Goal: Task Accomplishment & Management: Manage account settings

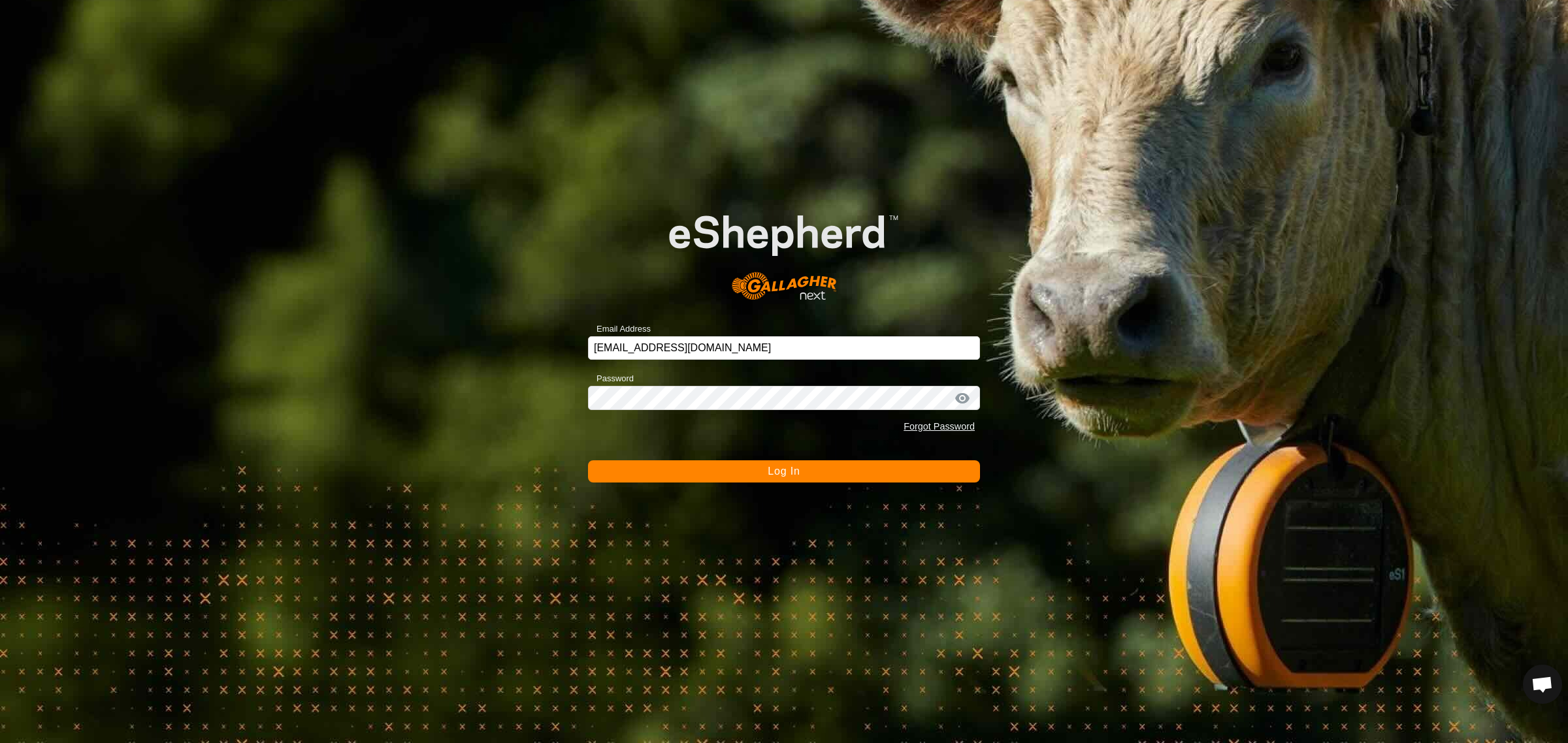
click at [789, 471] on span "Log In" at bounding box center [783, 471] width 32 height 11
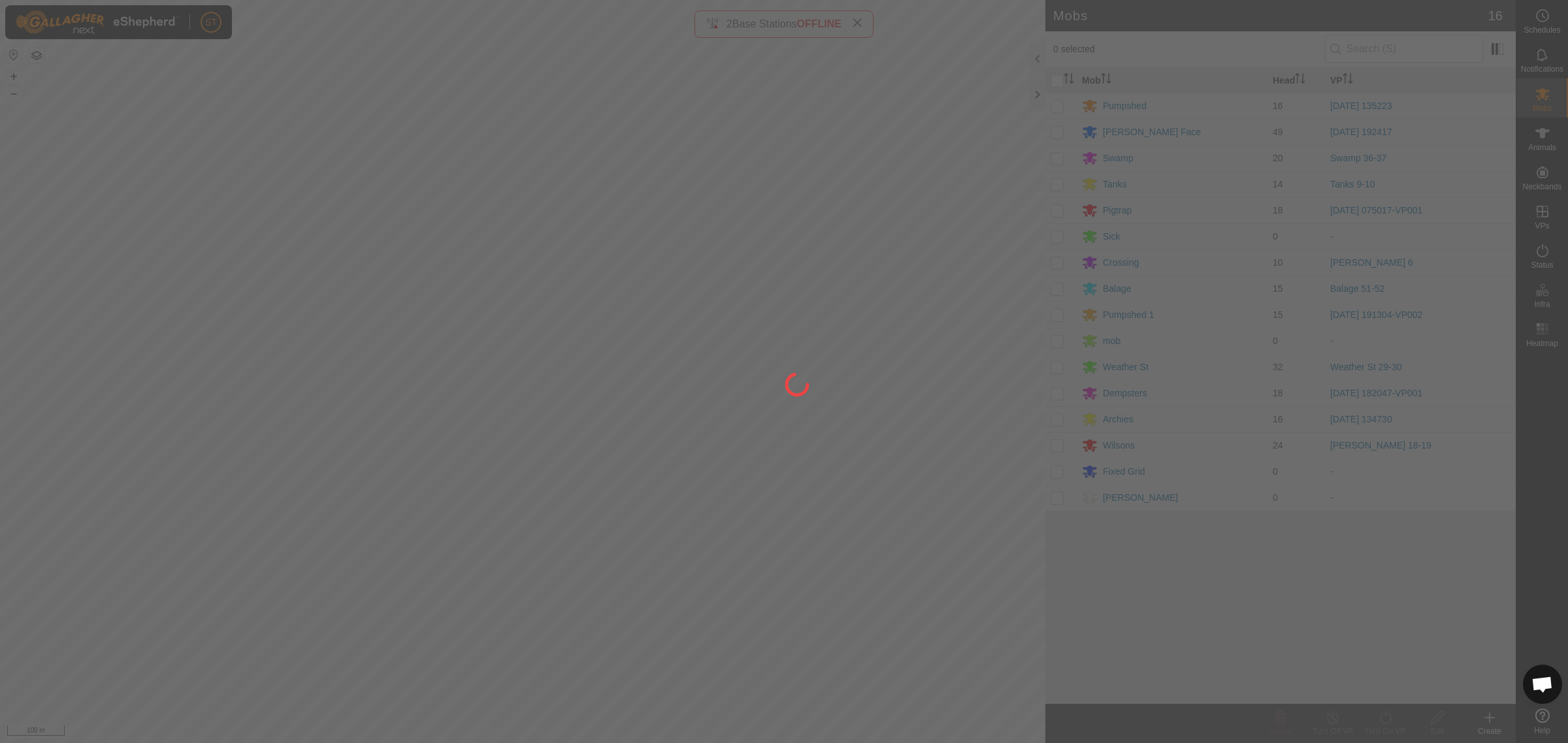
click at [501, 154] on div at bounding box center [784, 372] width 1568 height 743
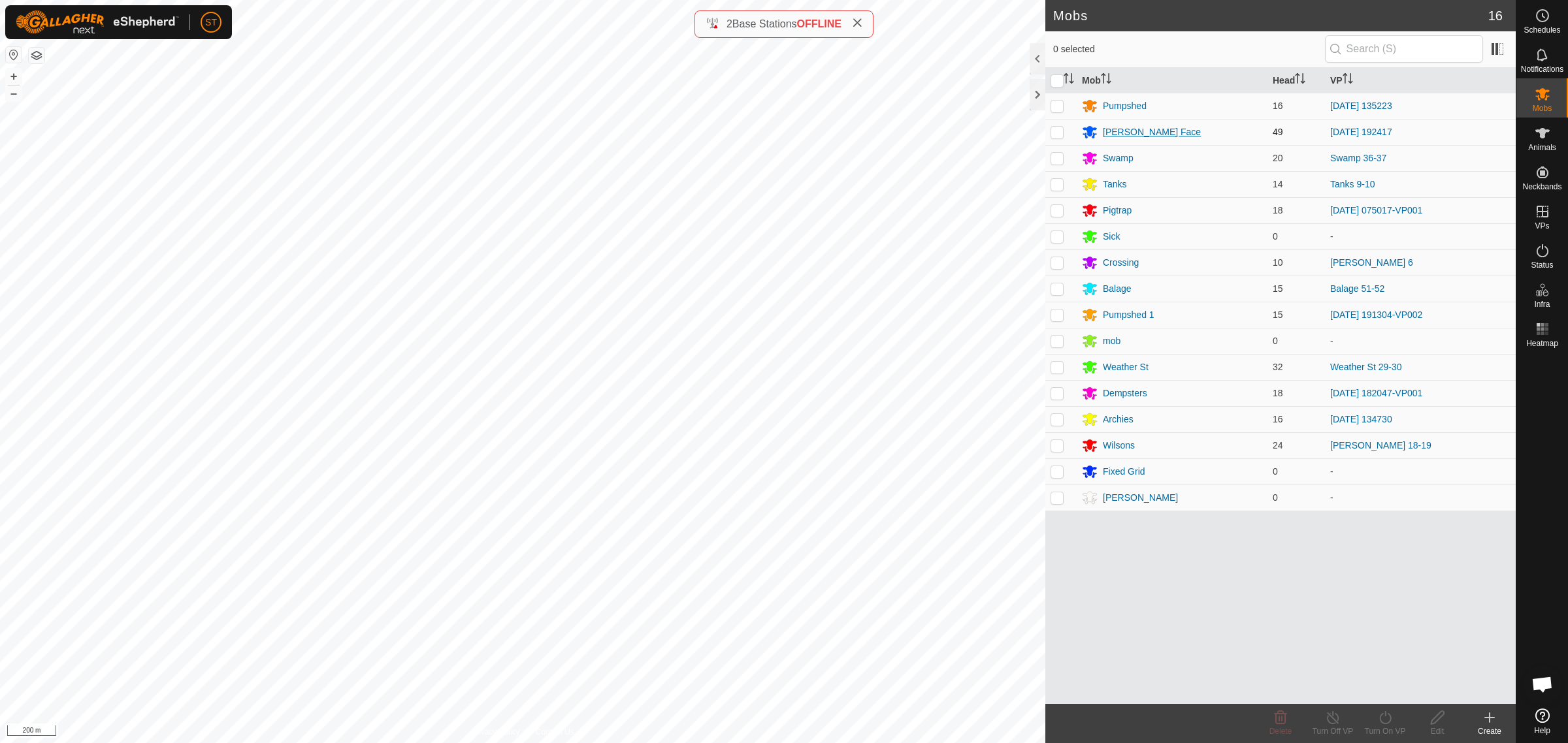
click at [1118, 131] on div "[PERSON_NAME] Face" at bounding box center [1151, 132] width 98 height 13
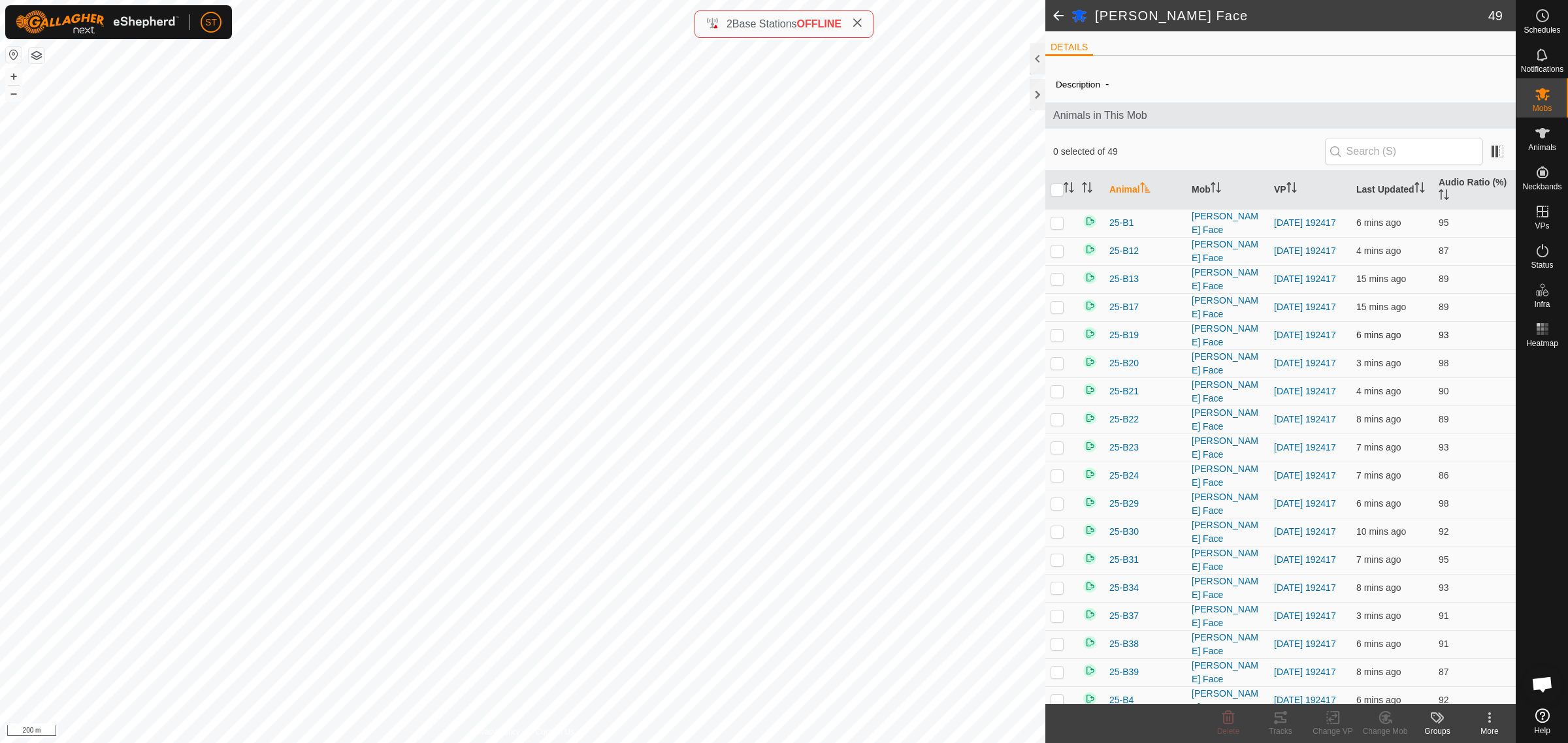
click at [1053, 189] on input "checkbox" at bounding box center [1057, 189] width 13 height 13
checkbox input "true"
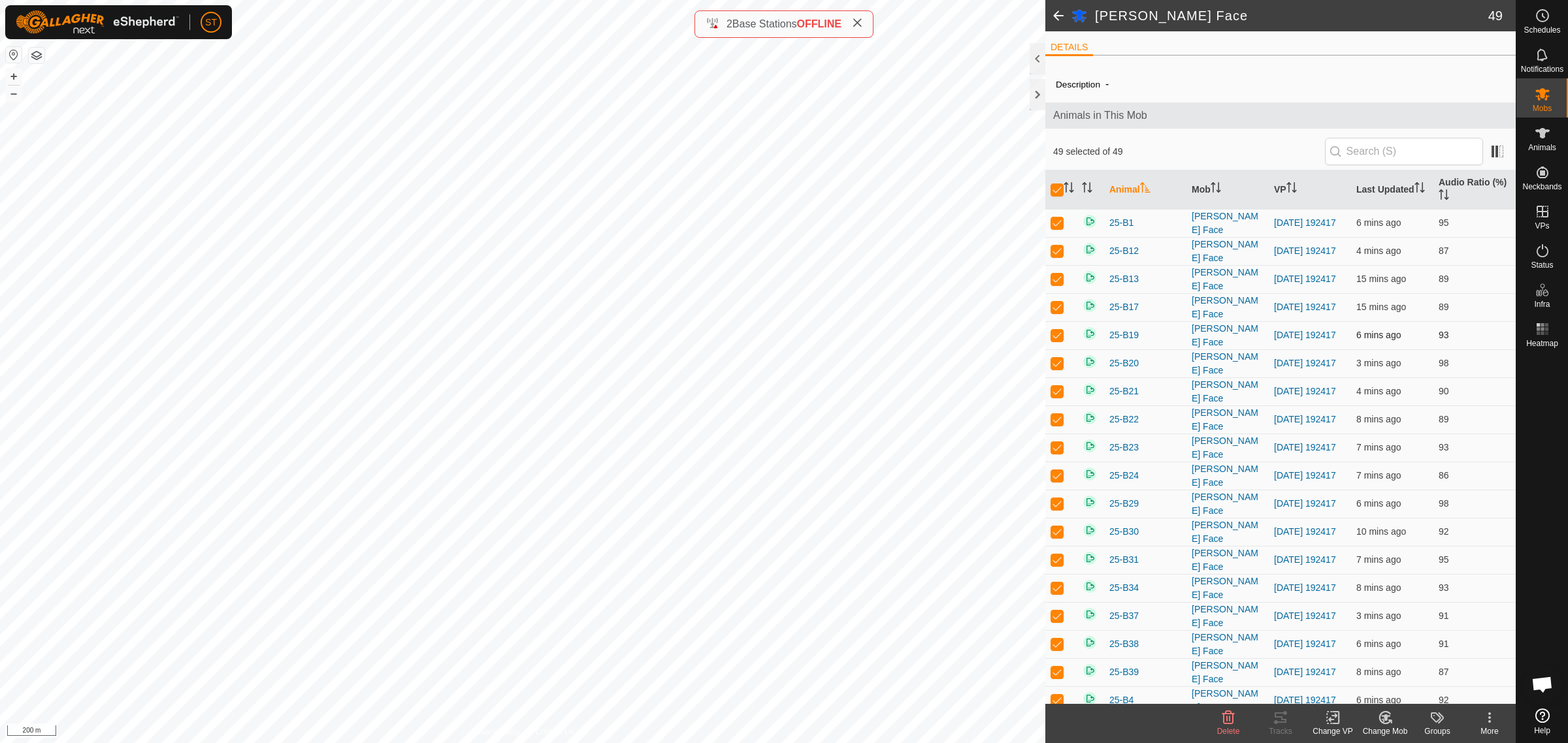
checkbox input "true"
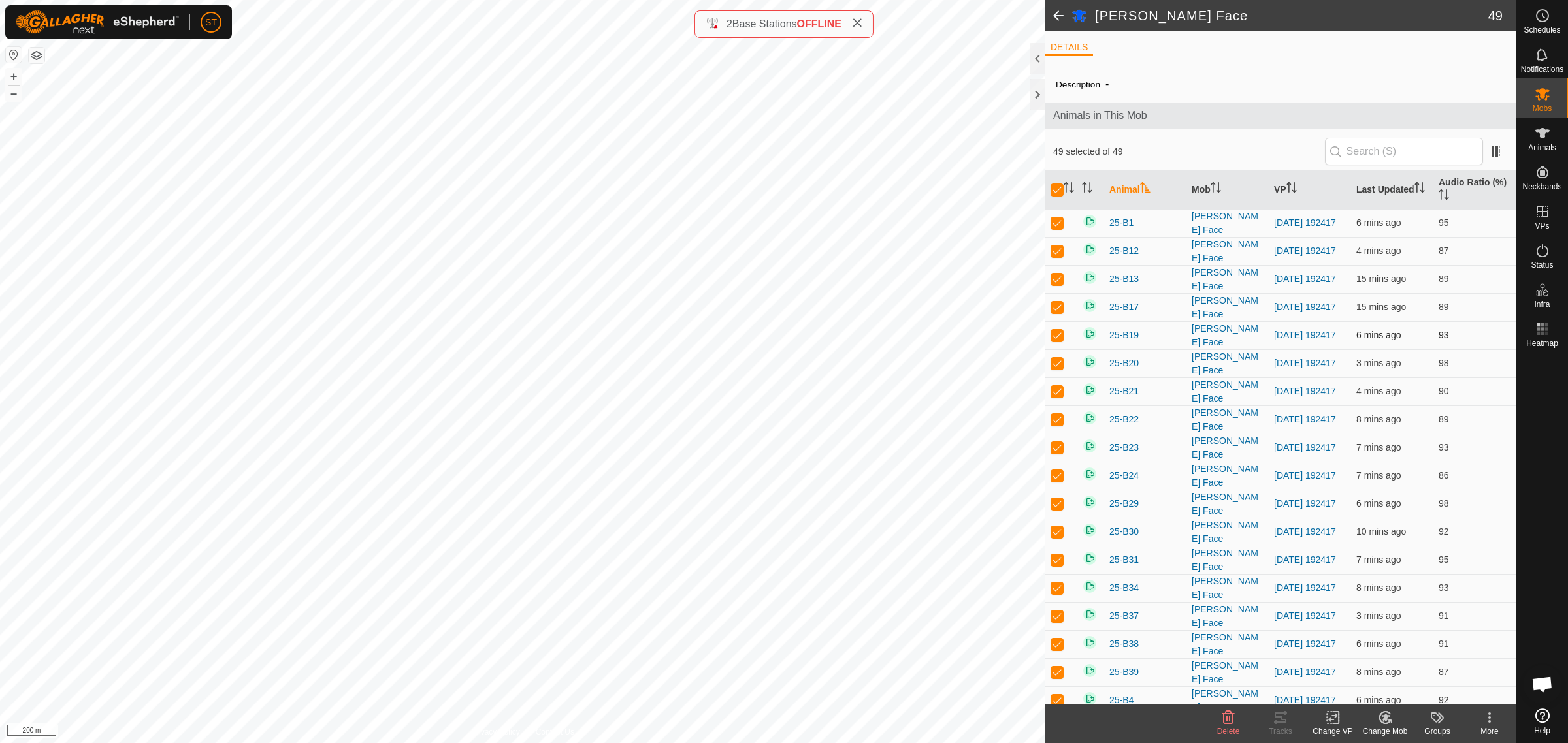
checkbox input "true"
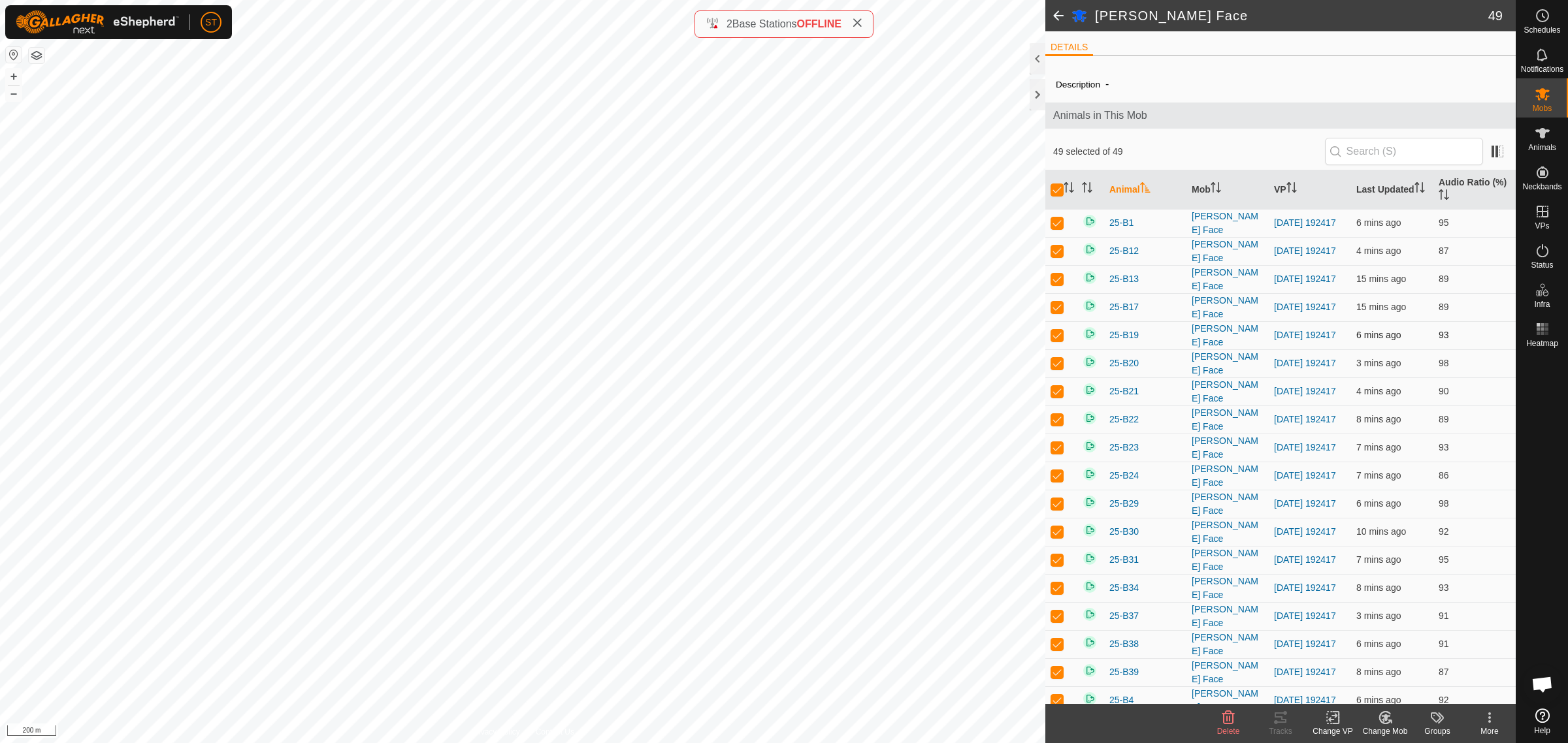
checkbox input "true"
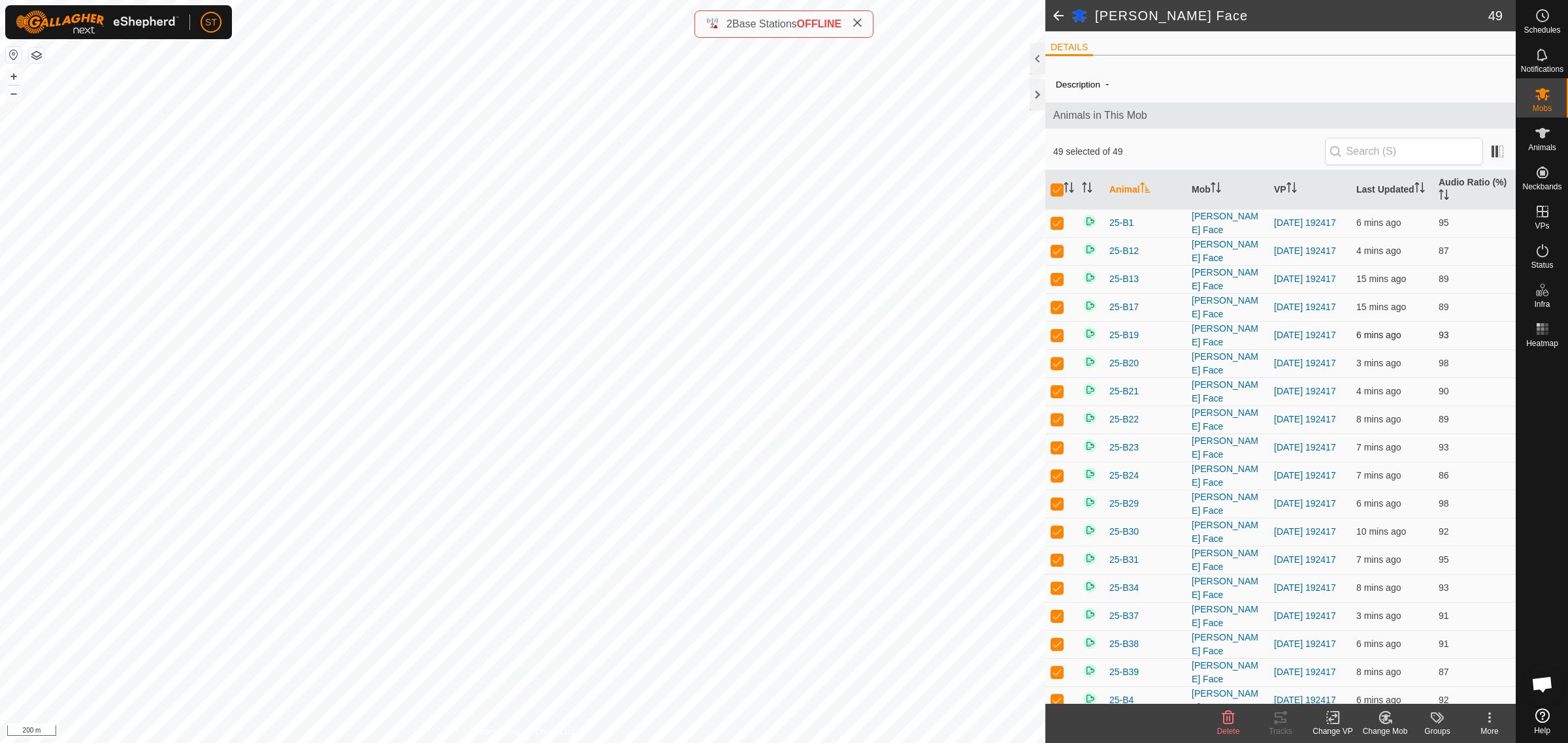
checkbox input "true"
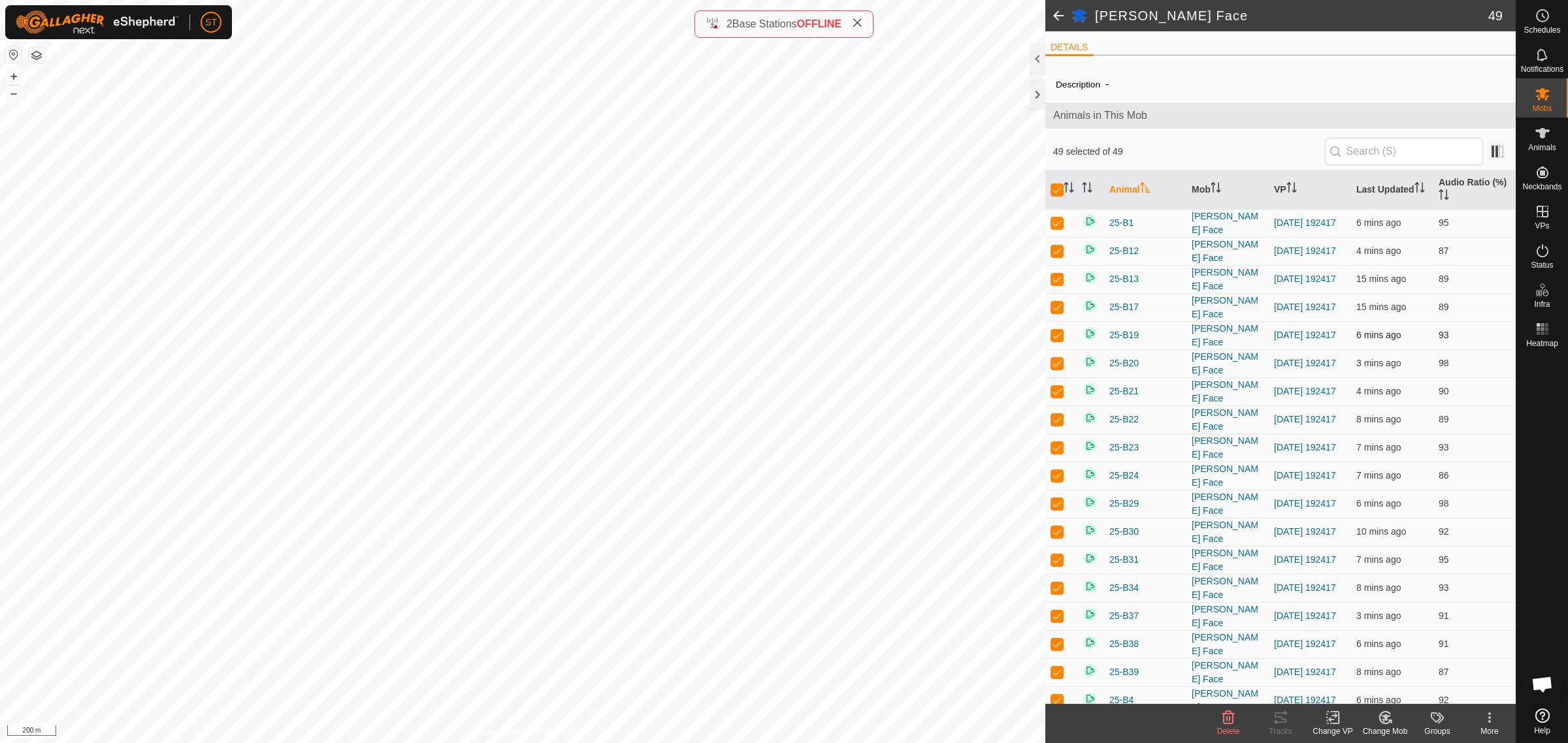
checkbox input "true"
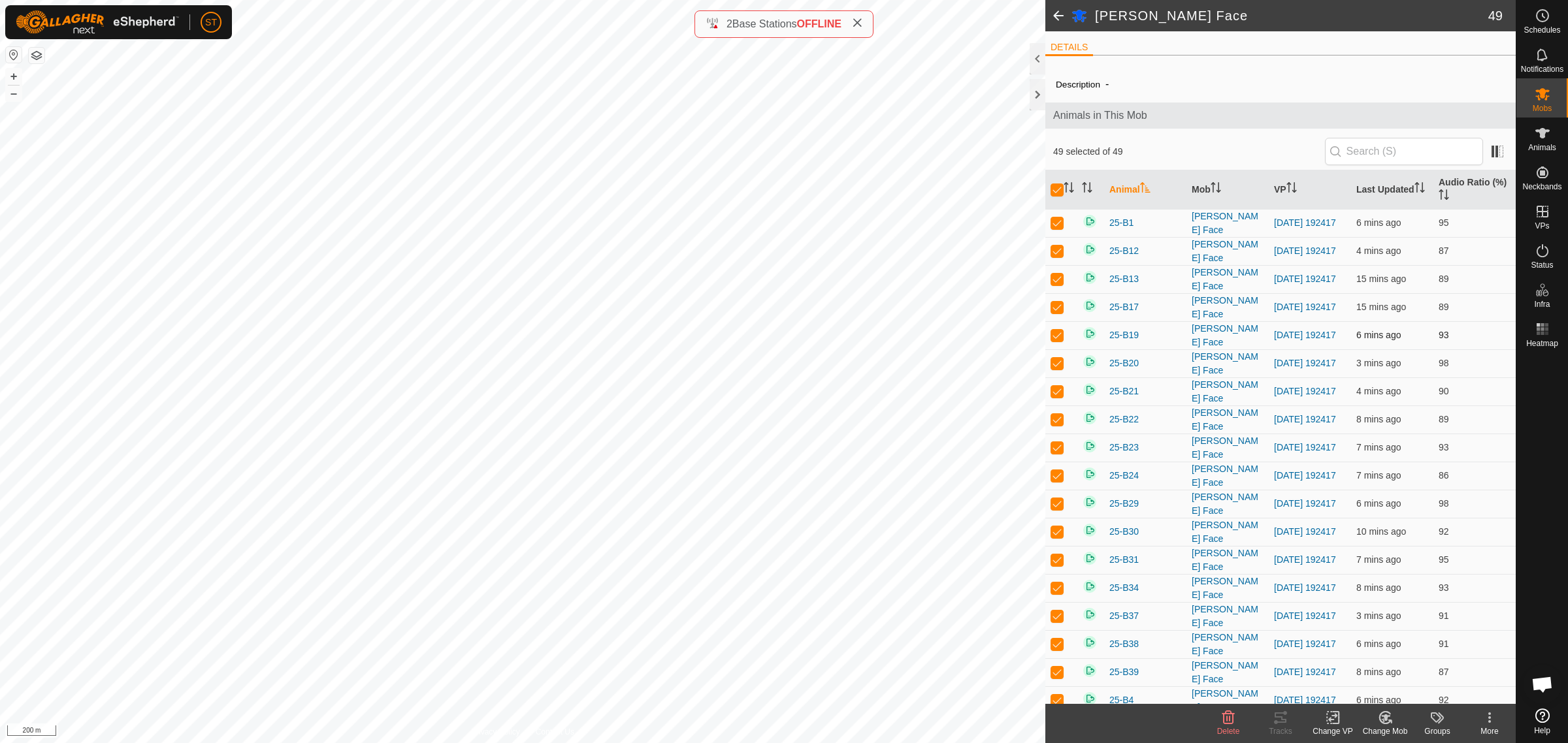
checkbox input "true"
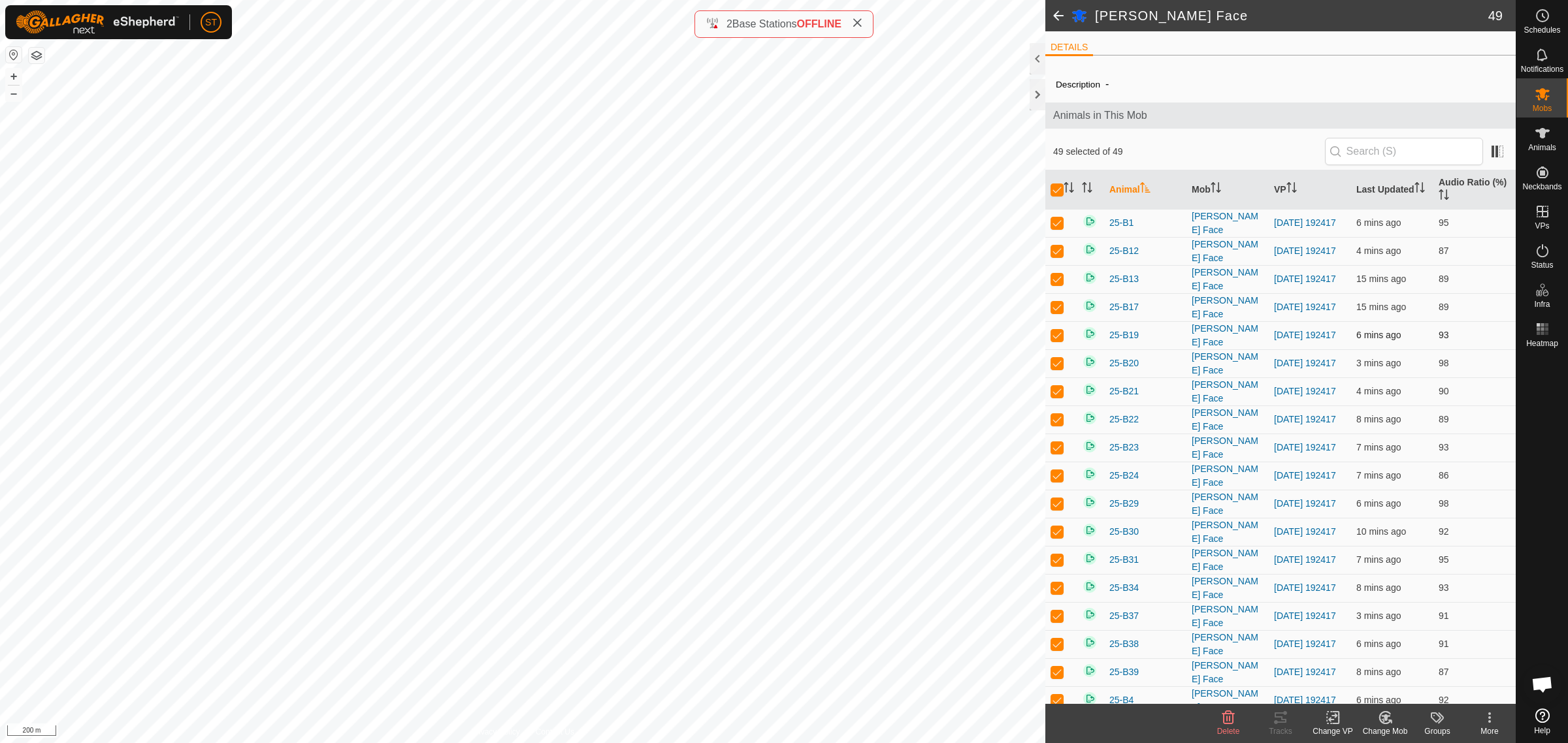
checkbox input "true"
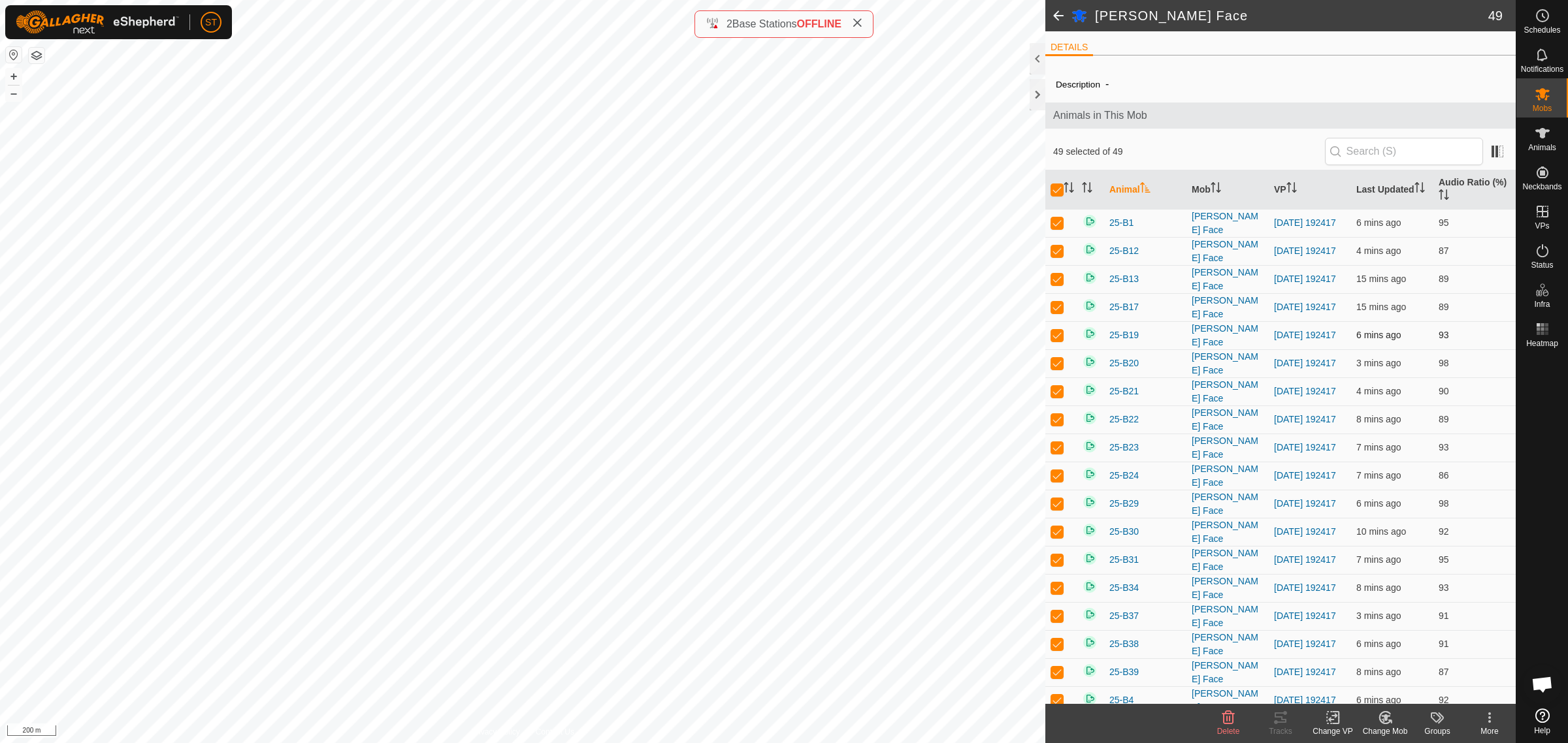
checkbox input "true"
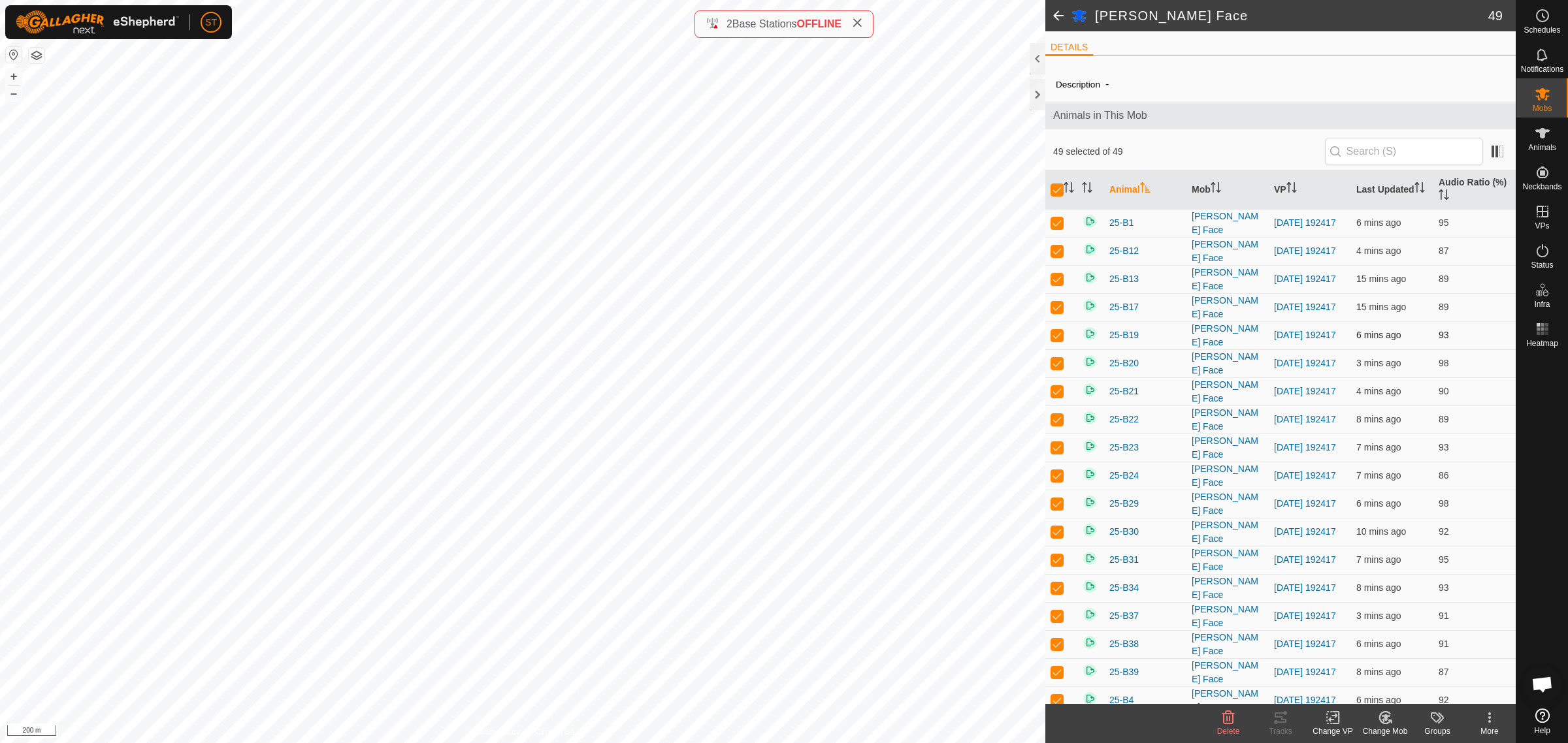
checkbox input "true"
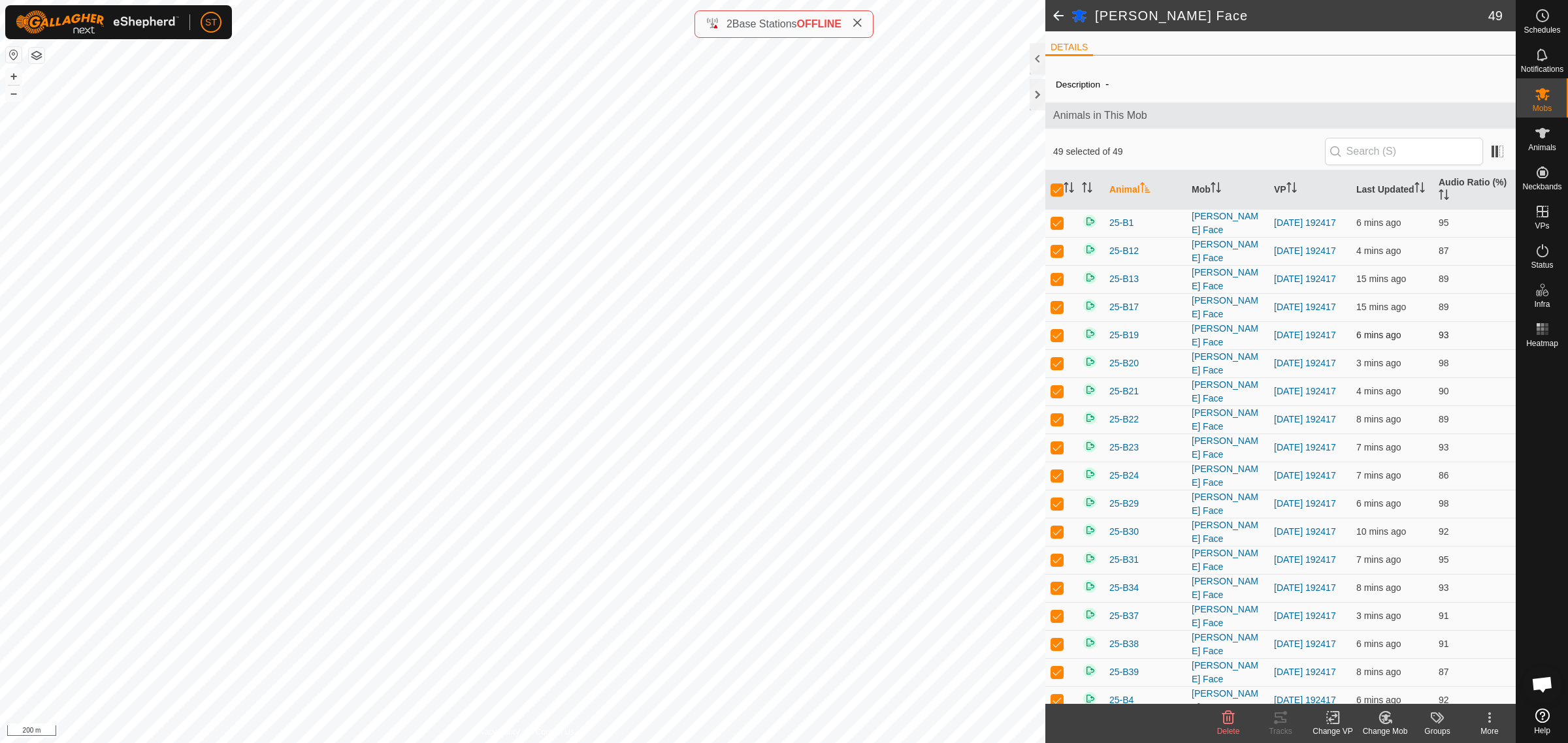
checkbox input "true"
click at [1337, 722] on icon at bounding box center [1333, 717] width 16 height 16
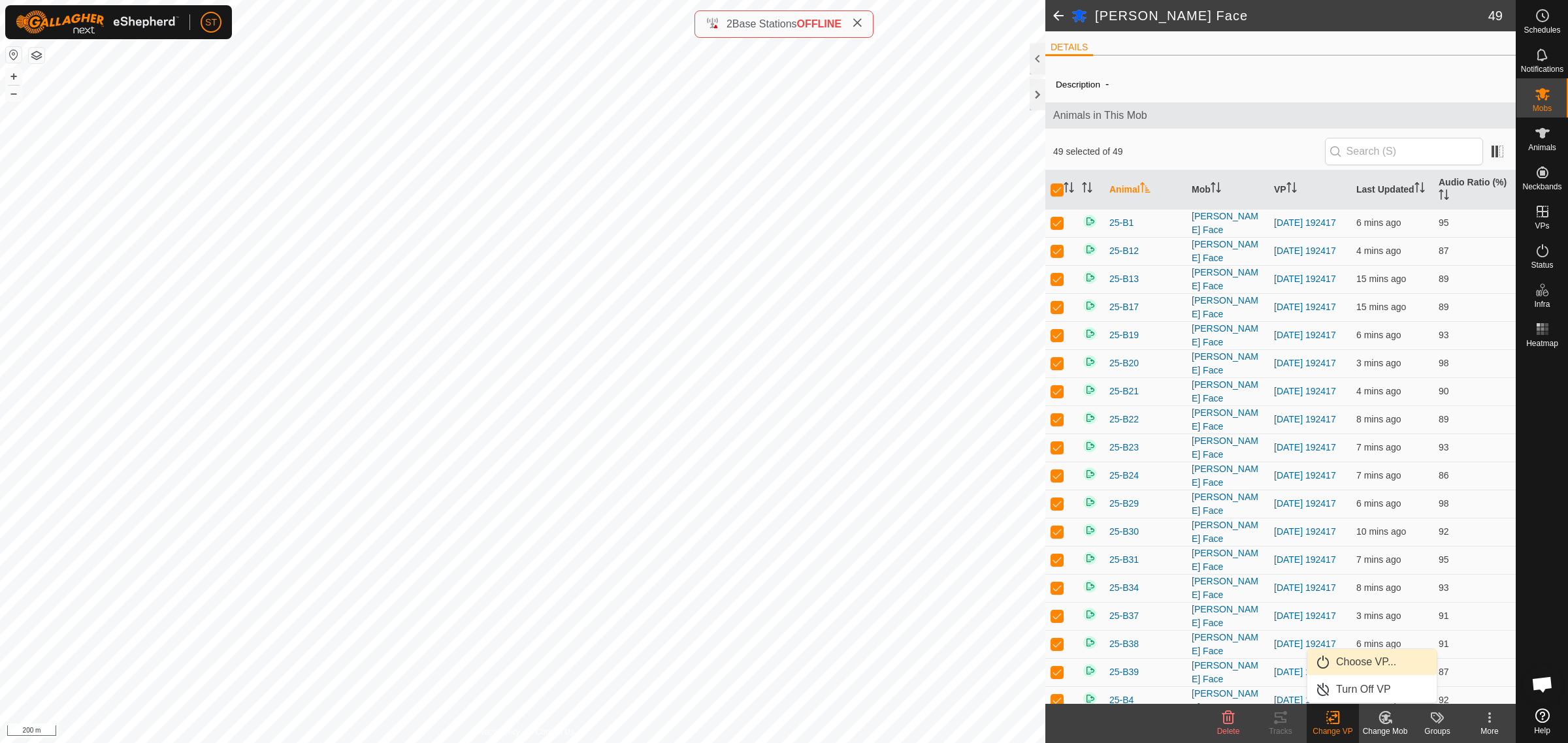
click at [1361, 664] on link "Choose VP..." at bounding box center [1372, 662] width 129 height 26
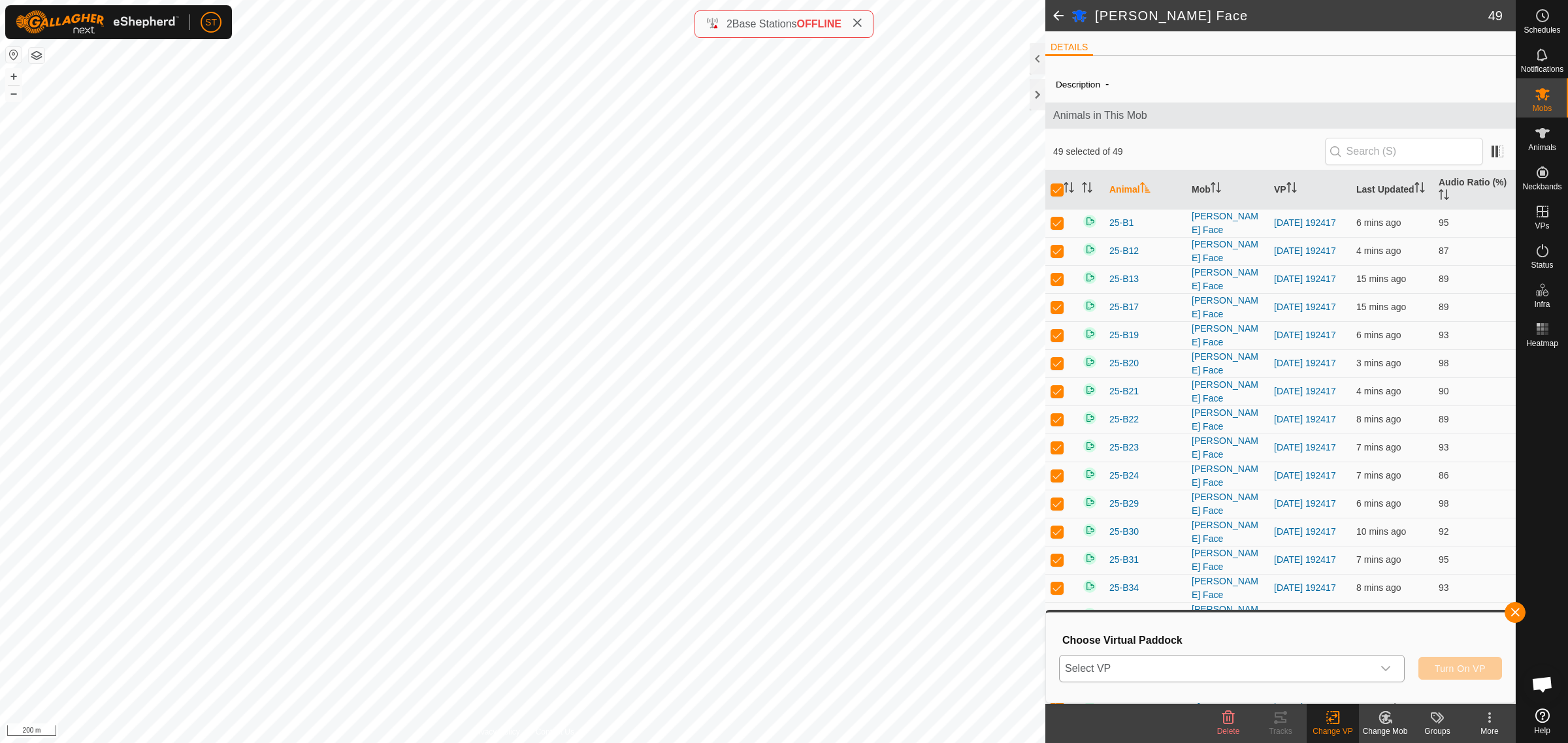
click at [1389, 667] on icon "dropdown trigger" at bounding box center [1385, 668] width 10 height 10
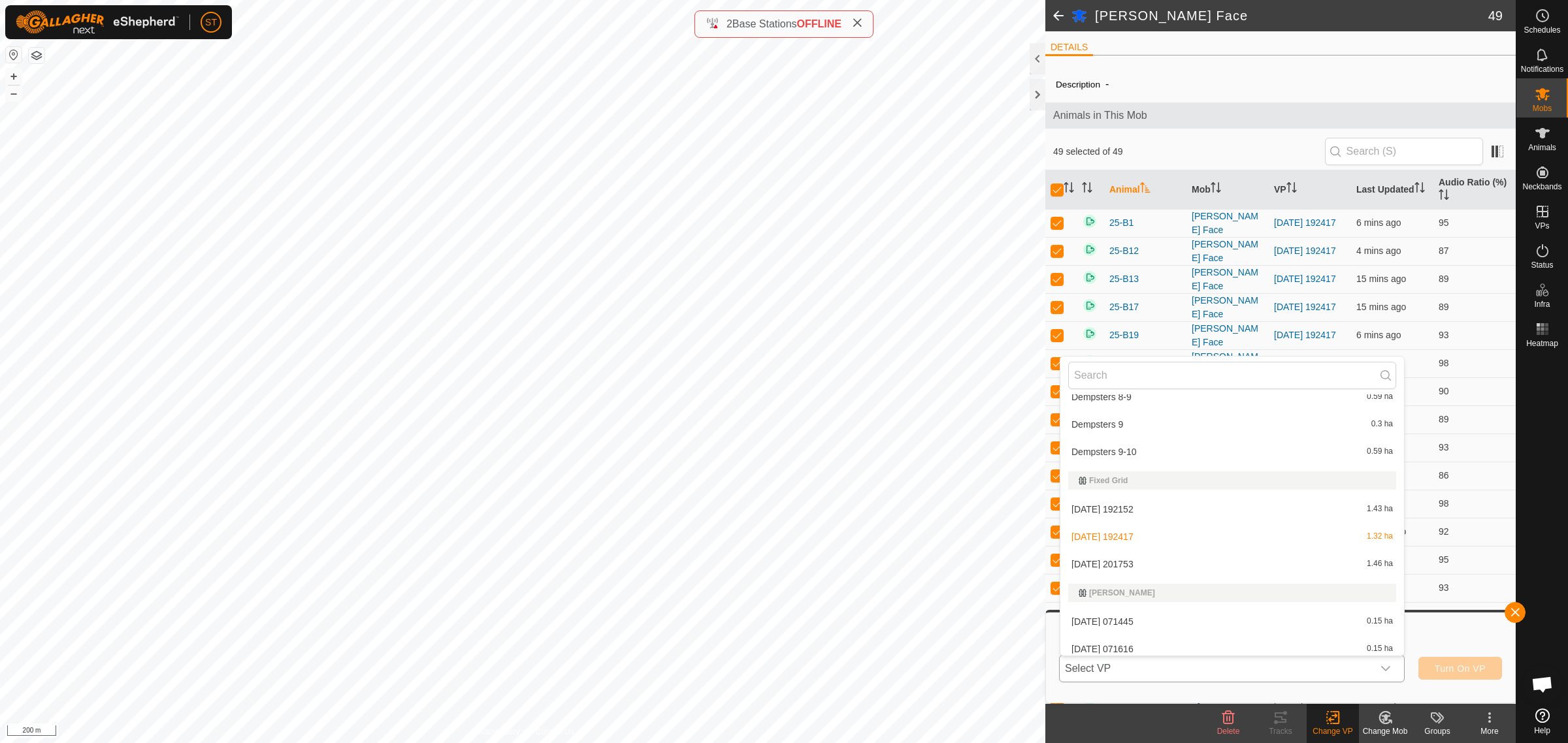
scroll to position [6531, 0]
click at [1130, 589] on li "[DATE] 201753 1.46 ha" at bounding box center [1232, 595] width 344 height 26
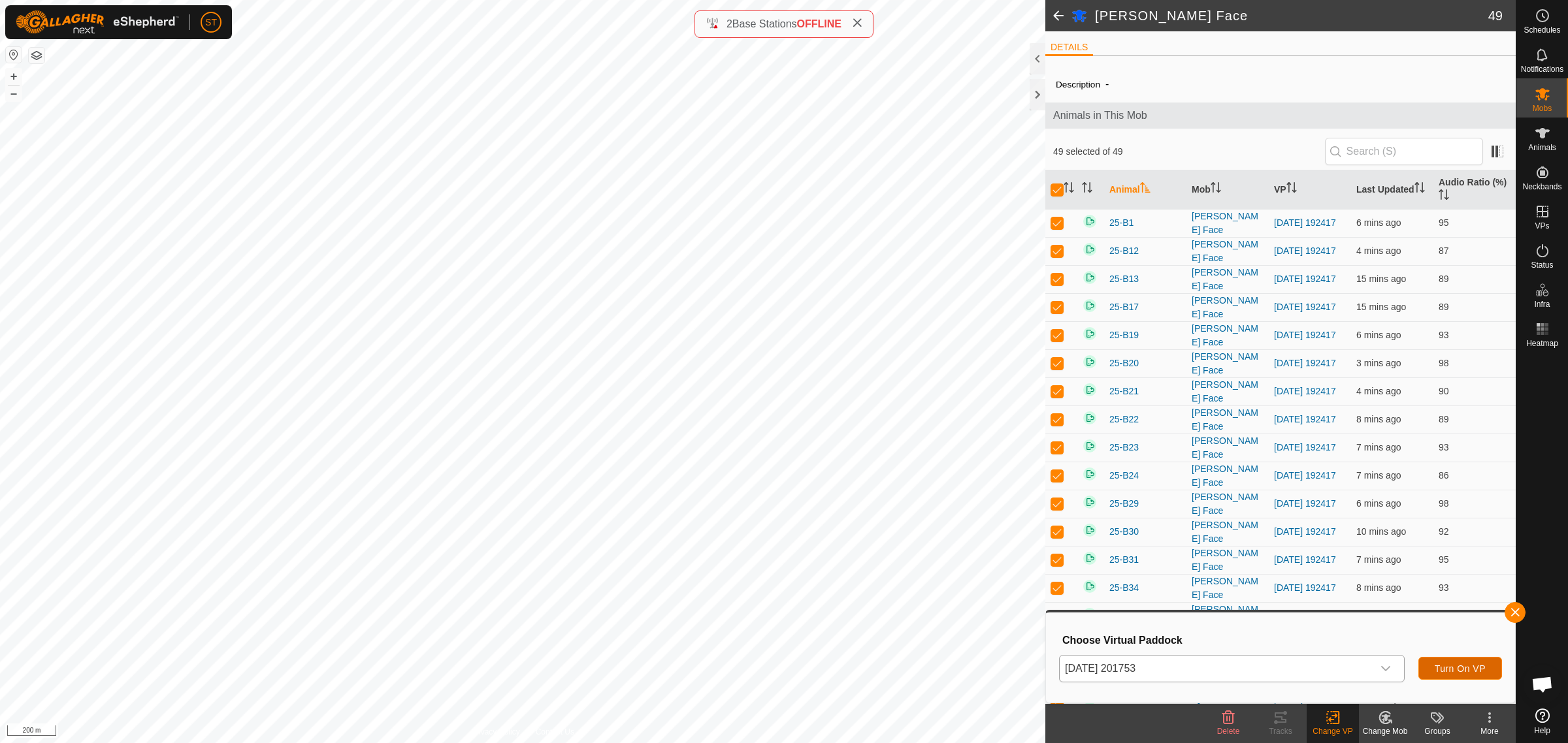
click at [1446, 667] on span "Turn On VP" at bounding box center [1460, 668] width 51 height 10
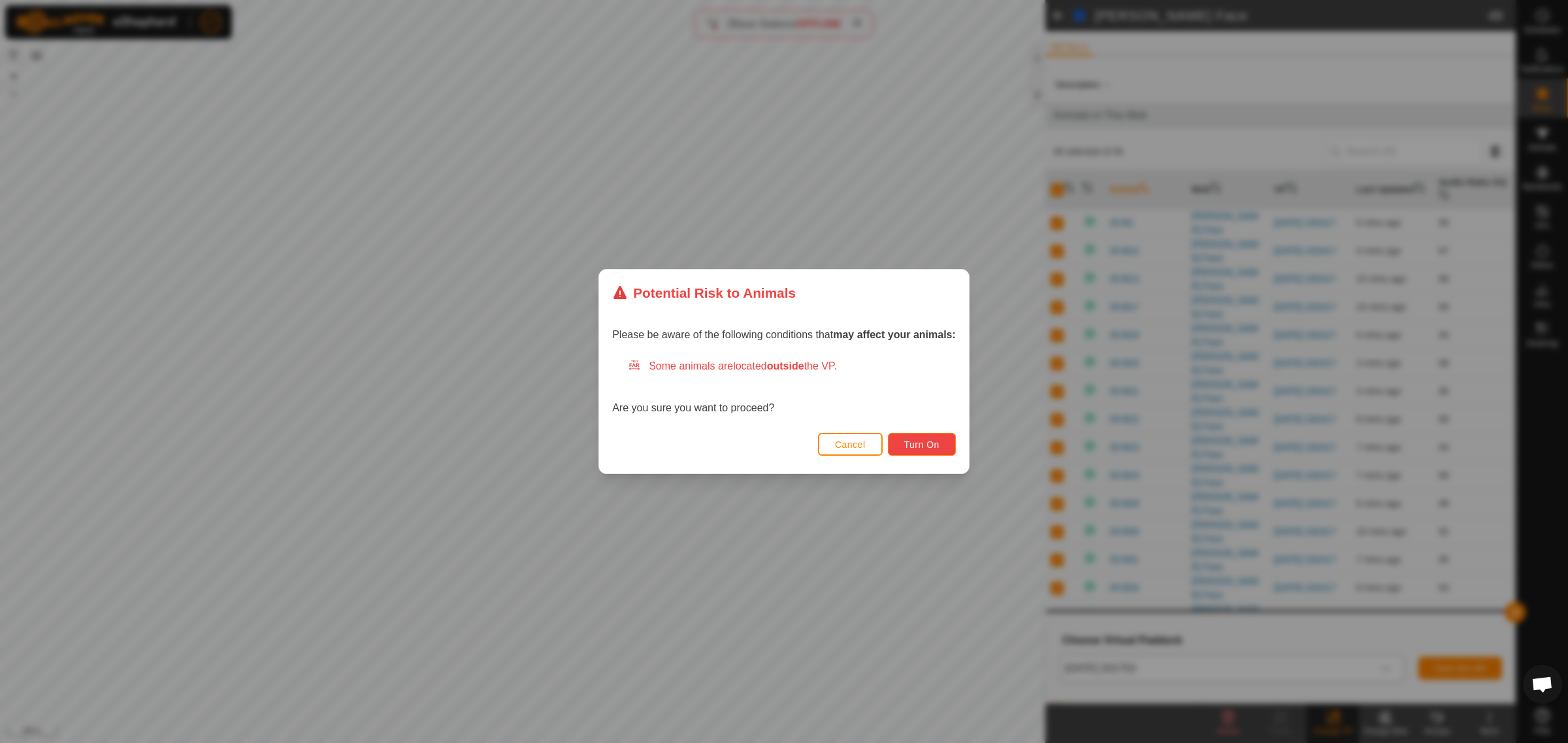
click at [908, 446] on span "Turn On" at bounding box center [922, 444] width 35 height 10
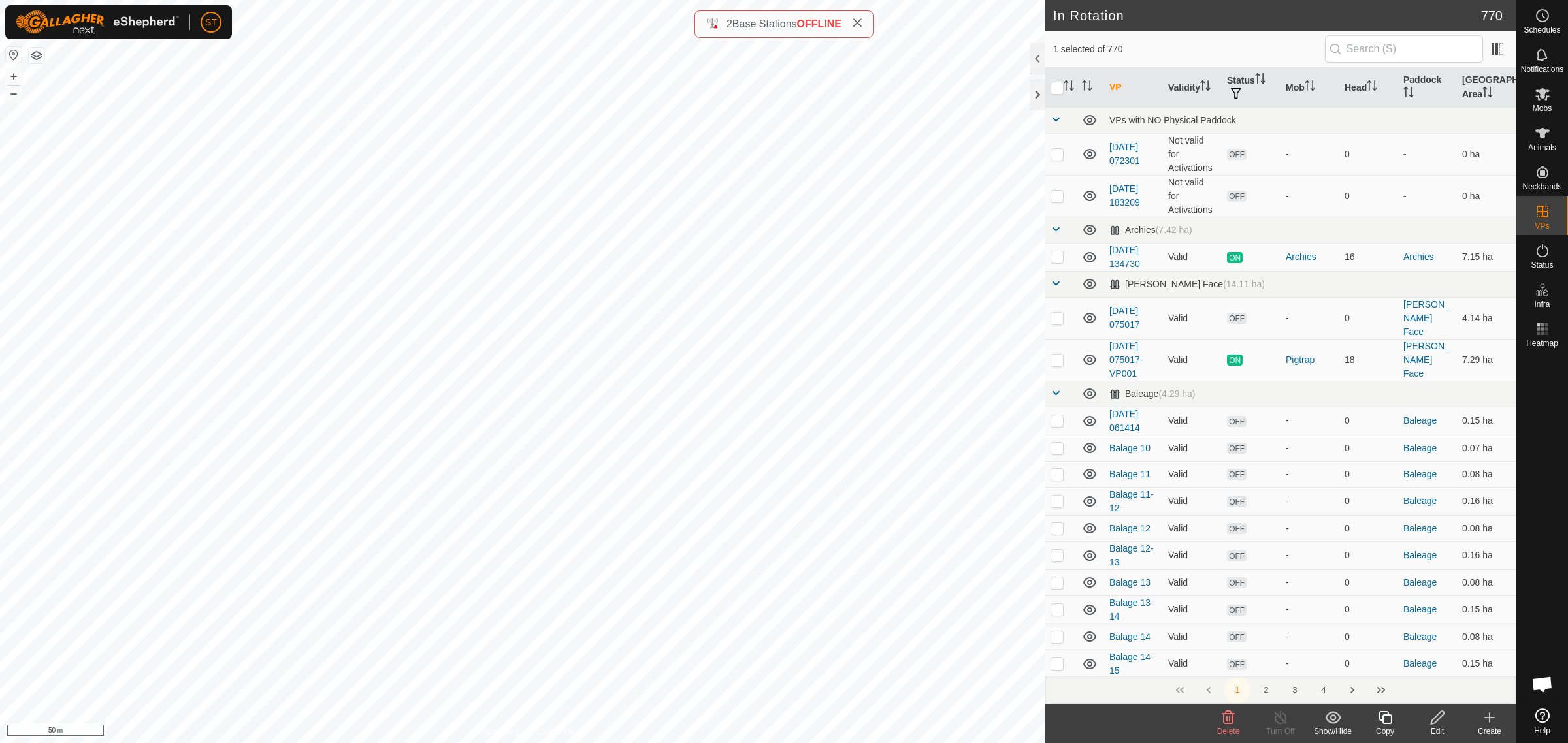
click at [1229, 719] on icon at bounding box center [1228, 717] width 12 height 13
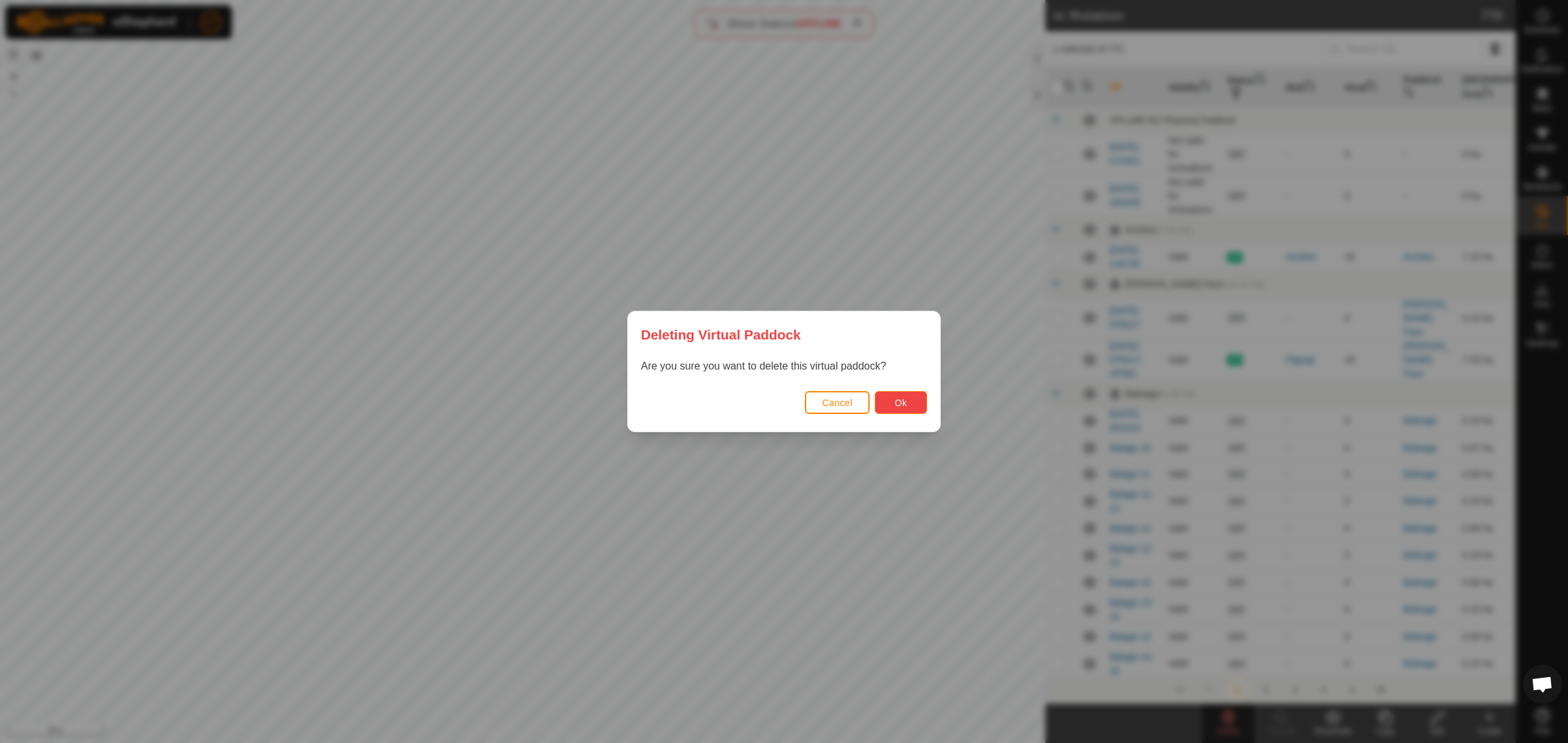
click at [883, 396] on button "Ok" at bounding box center [900, 403] width 52 height 23
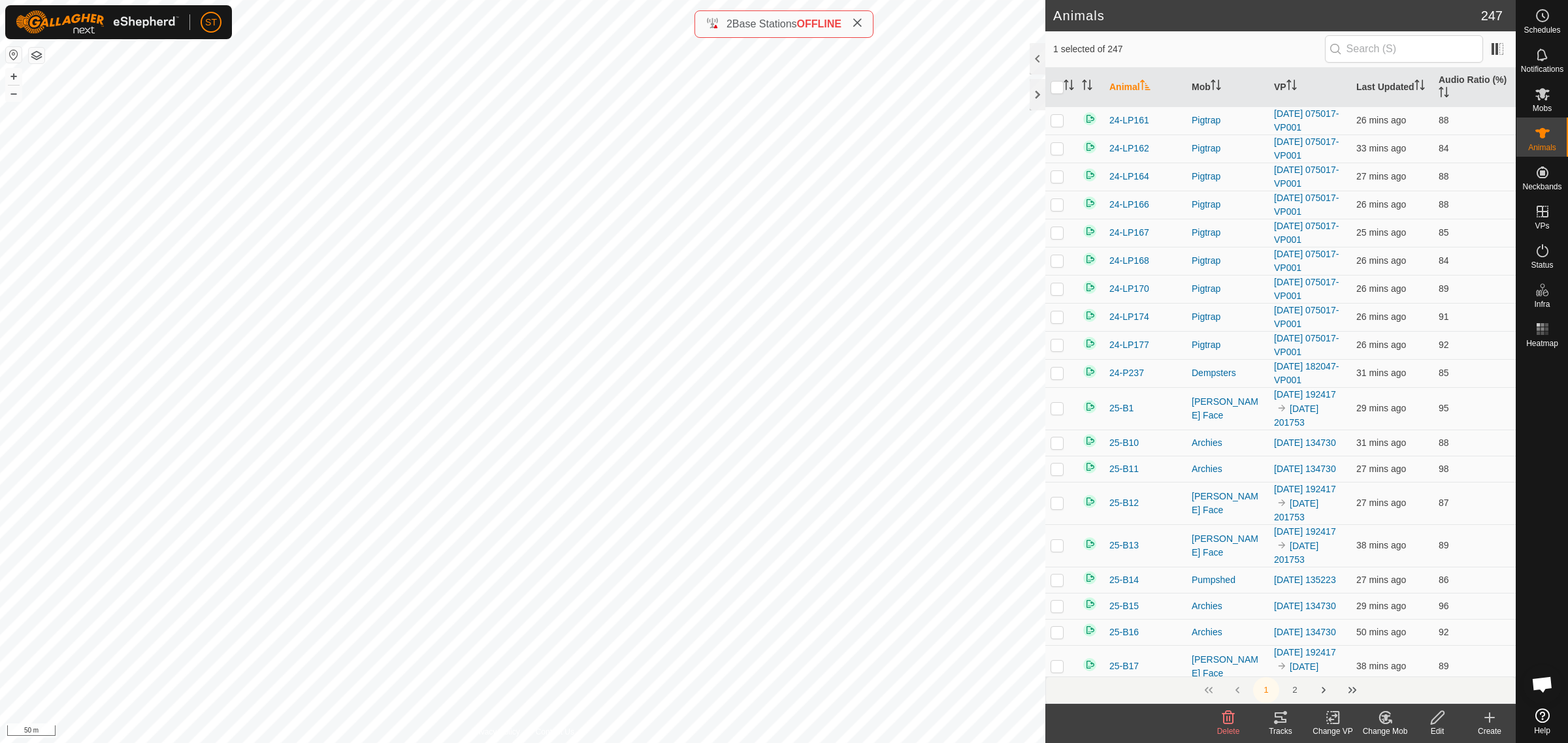
drag, startPoint x: 1379, startPoint y: 723, endPoint x: 1370, endPoint y: 709, distance: 16.6
click at [1379, 723] on icon at bounding box center [1385, 717] width 16 height 16
click at [1425, 667] on link "Choose Mob..." at bounding box center [1424, 662] width 129 height 26
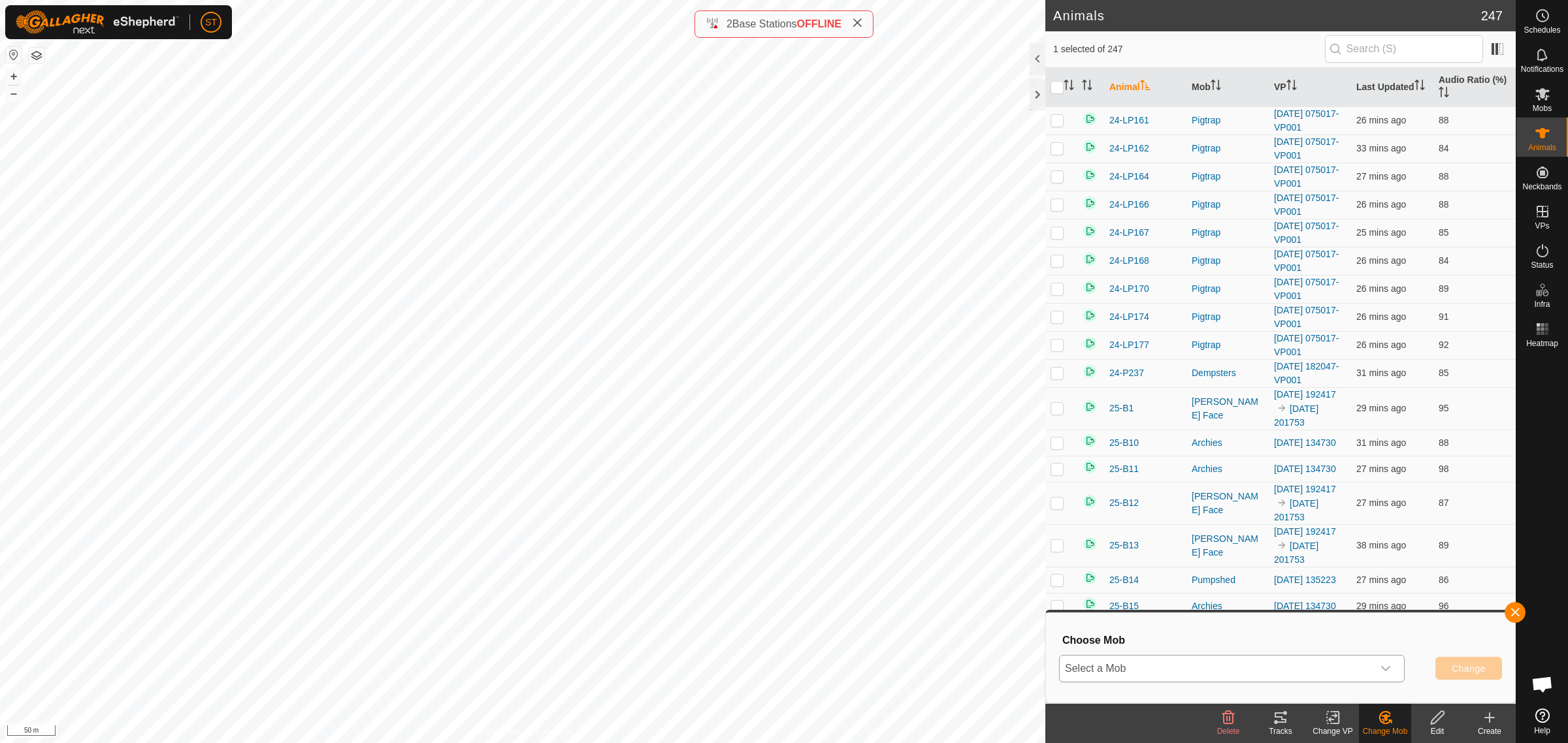
click at [1389, 674] on icon "dropdown trigger" at bounding box center [1385, 668] width 10 height 10
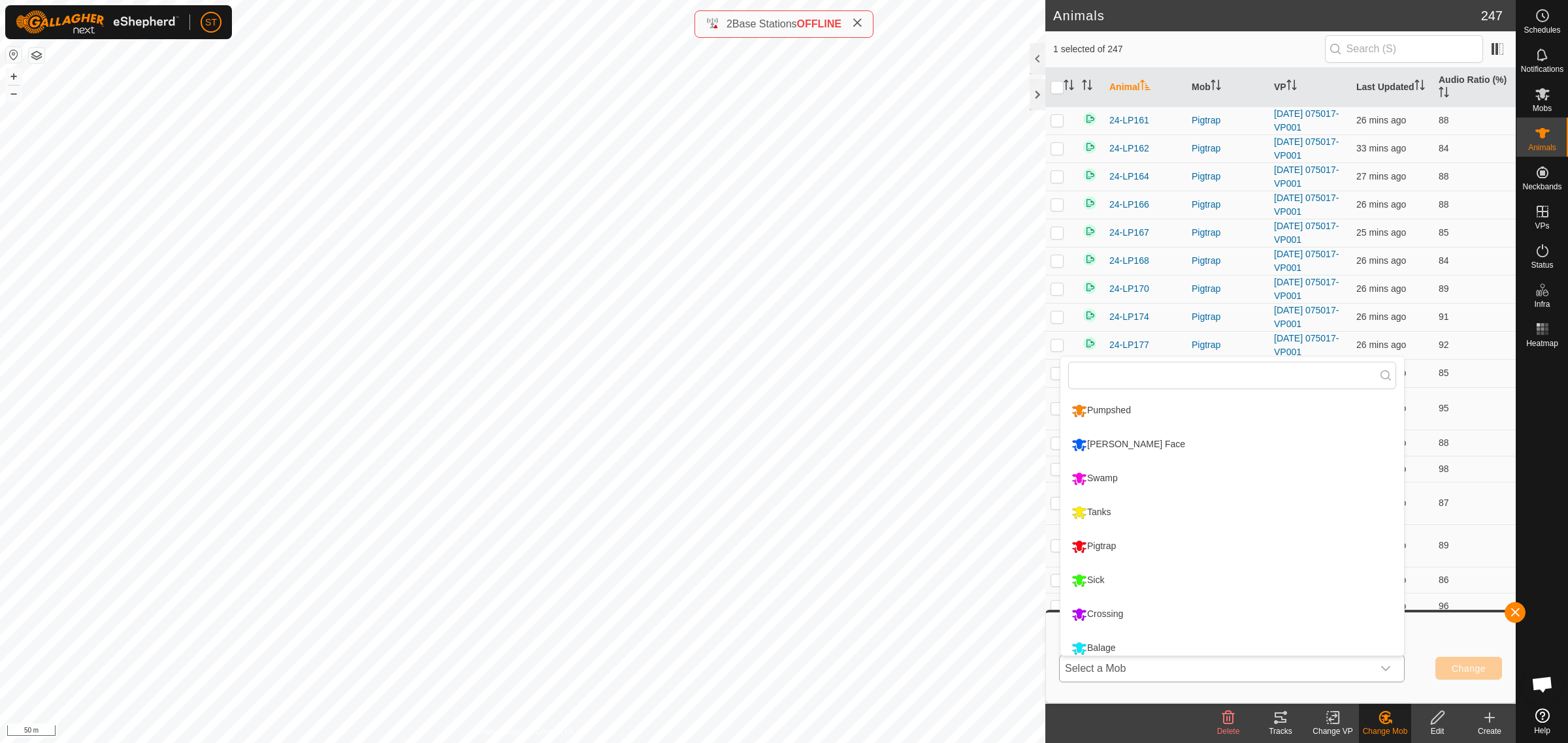
click at [1092, 583] on li "Sick" at bounding box center [1232, 581] width 344 height 32
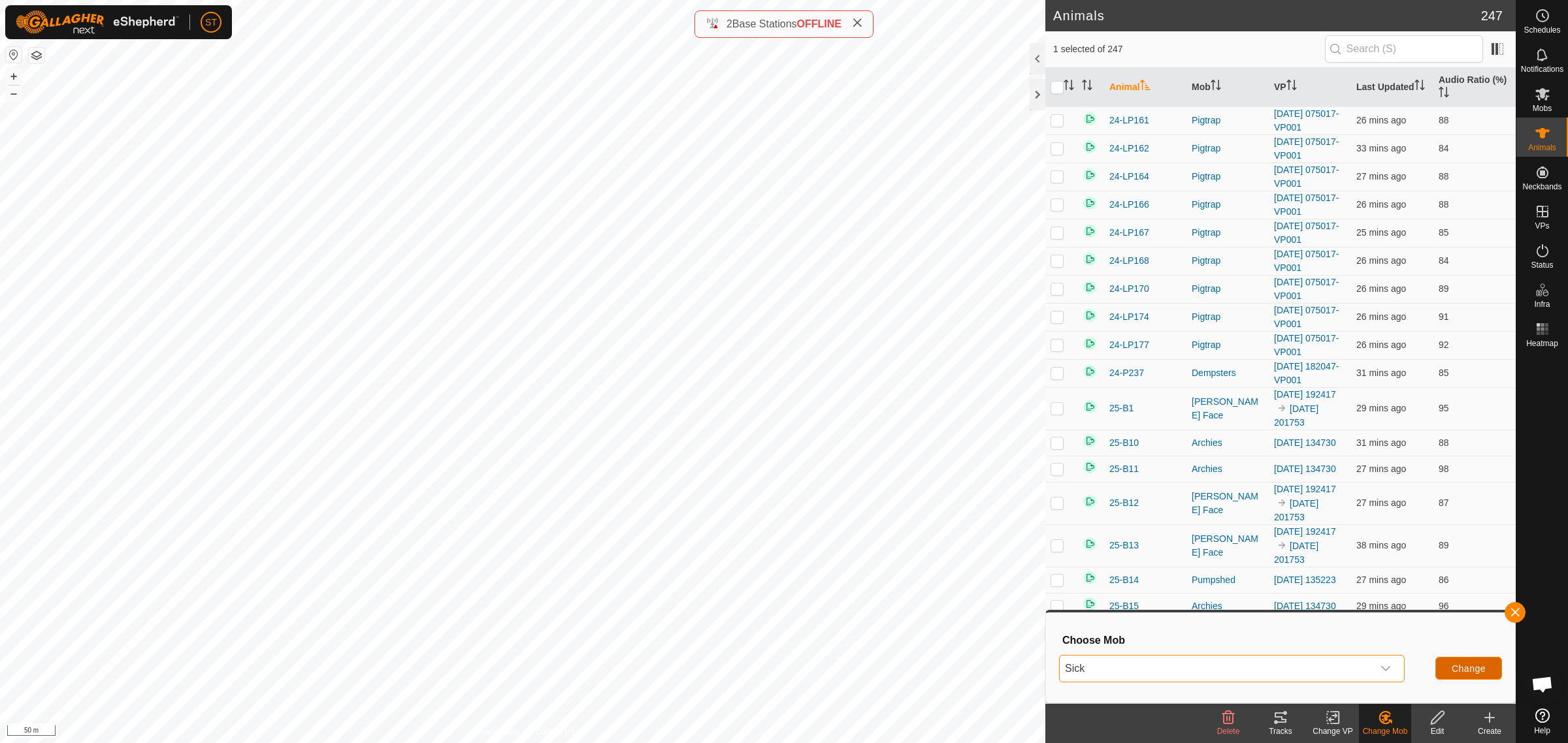
drag, startPoint x: 1468, startPoint y: 673, endPoint x: 1455, endPoint y: 667, distance: 14.3
click at [1455, 667] on span "Change" at bounding box center [1469, 668] width 34 height 10
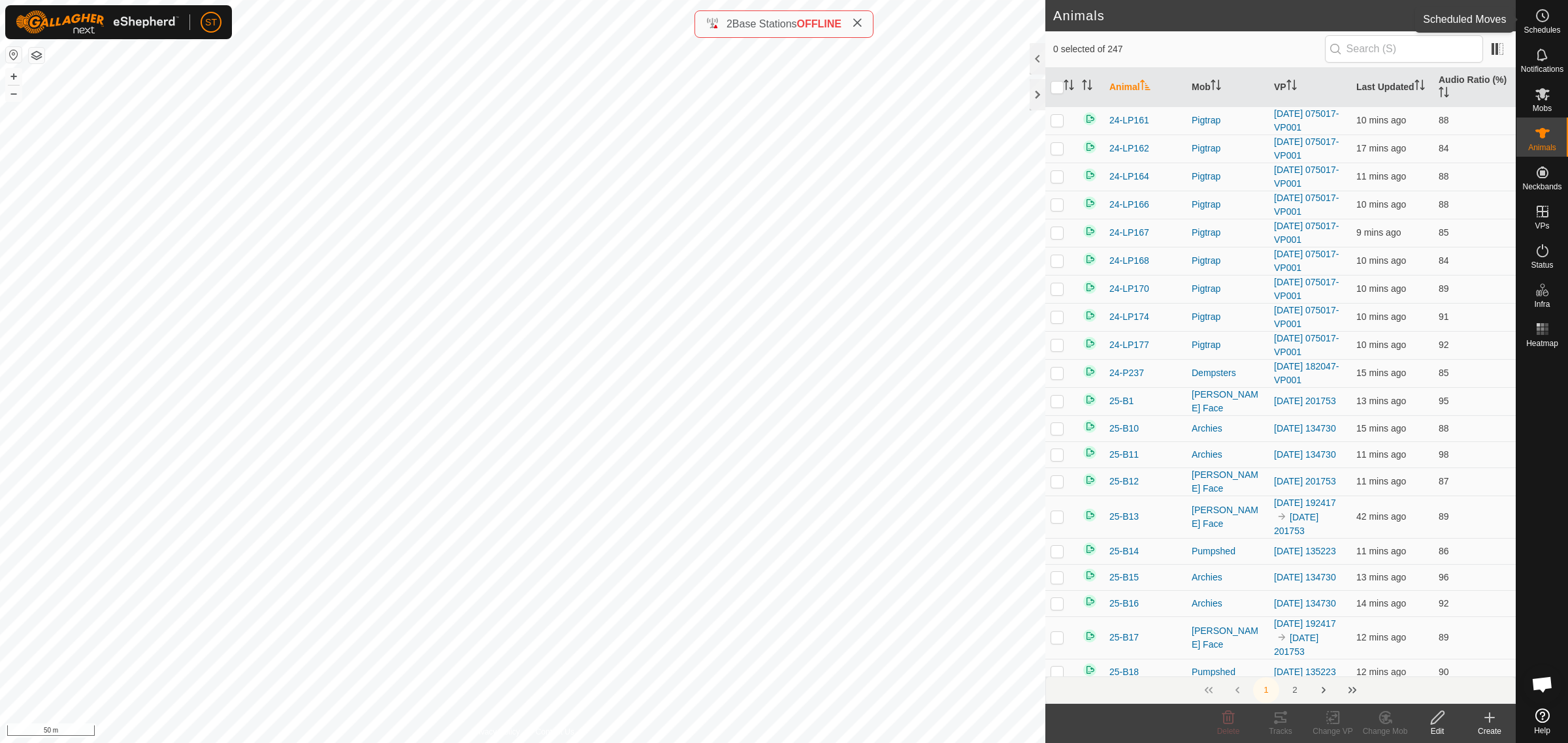
click at [1540, 18] on icon at bounding box center [1542, 16] width 16 height 16
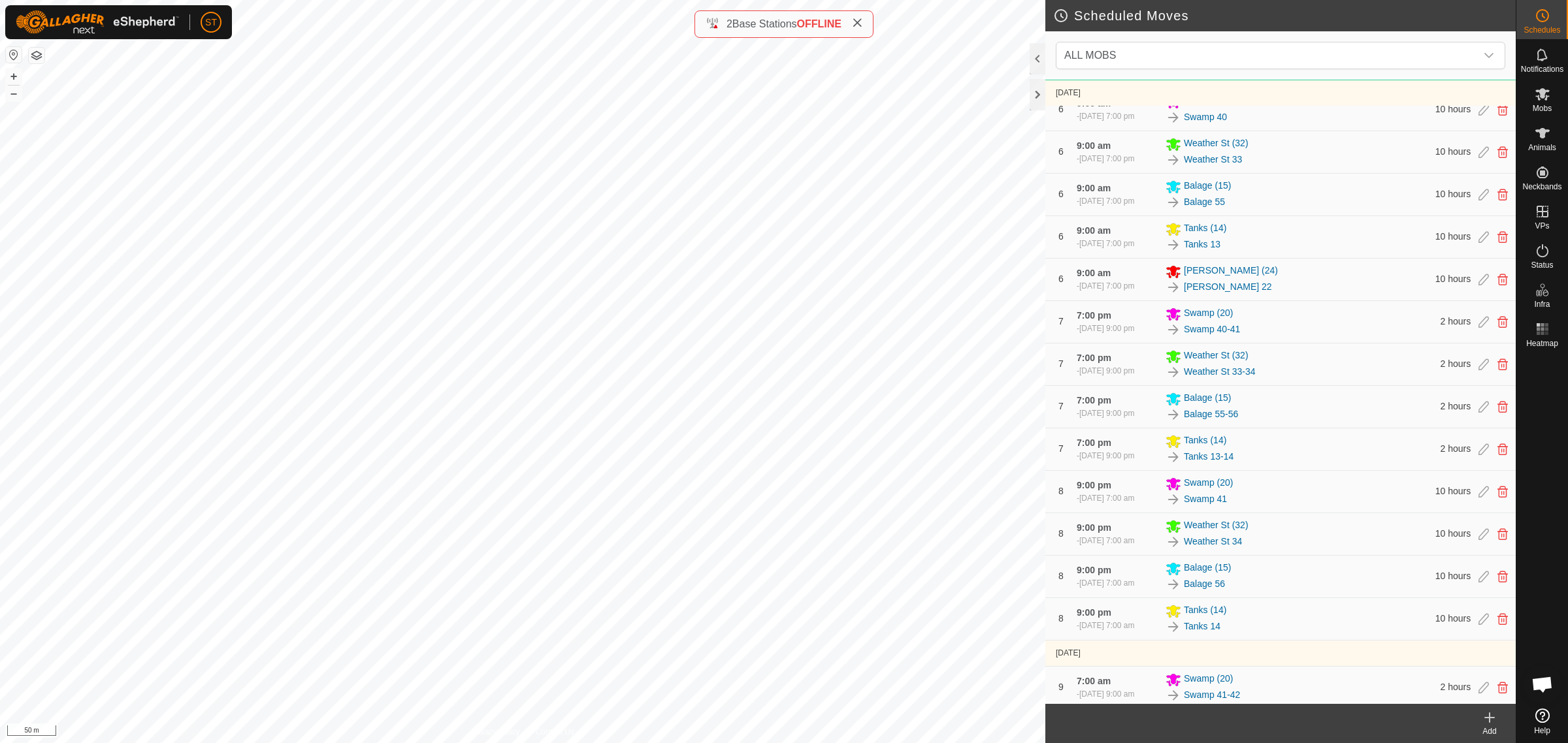
scroll to position [1470, 0]
